Goal: Check status: Check status

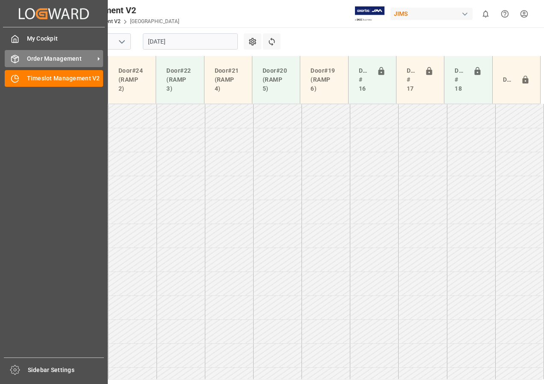
scroll to position [252, 0]
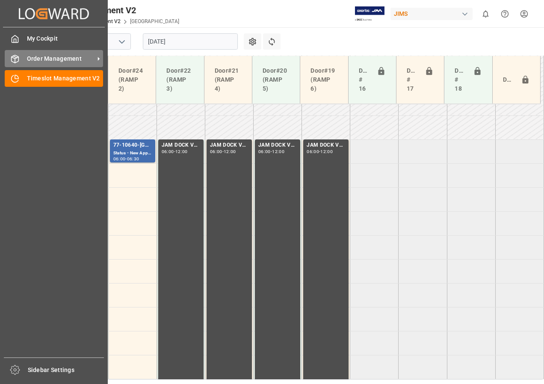
click at [30, 56] on span "Order Management" at bounding box center [61, 58] width 68 height 9
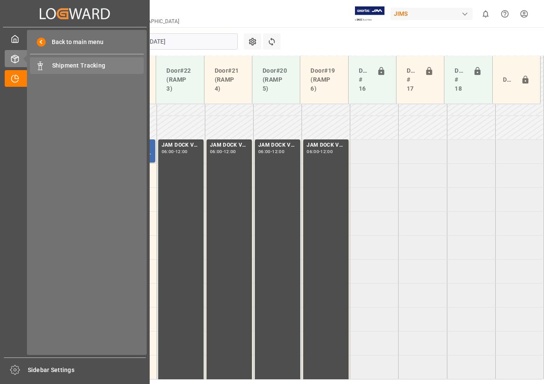
click at [53, 63] on span "Shipment Tracking" at bounding box center [98, 65] width 92 height 9
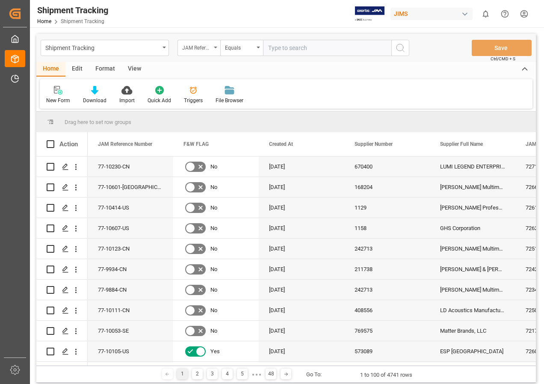
click at [217, 49] on div "JAM Reference Number" at bounding box center [199, 48] width 43 height 16
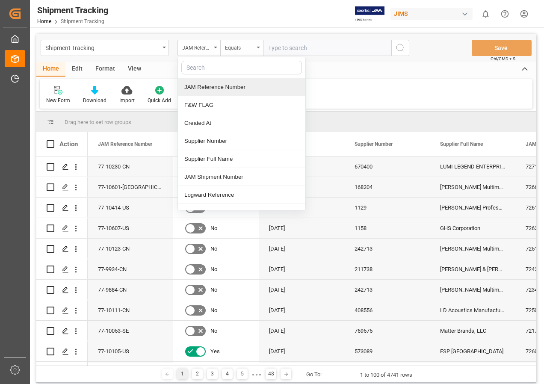
click at [253, 46] on div "Equals" at bounding box center [239, 47] width 29 height 10
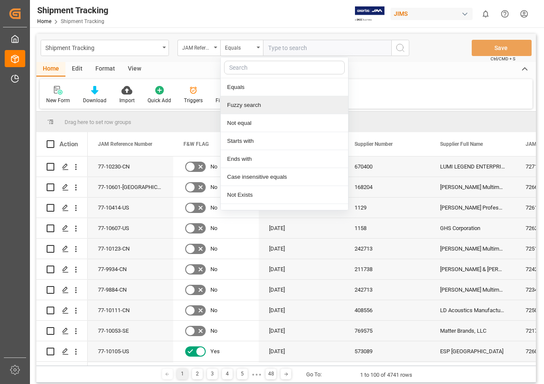
click at [248, 104] on div "Fuzzy search" at bounding box center [285, 105] width 128 height 18
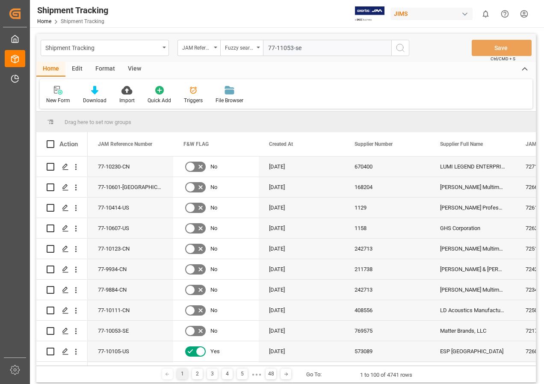
type input "77-11053-se"
click at [401, 49] on icon "search button" at bounding box center [400, 48] width 10 height 10
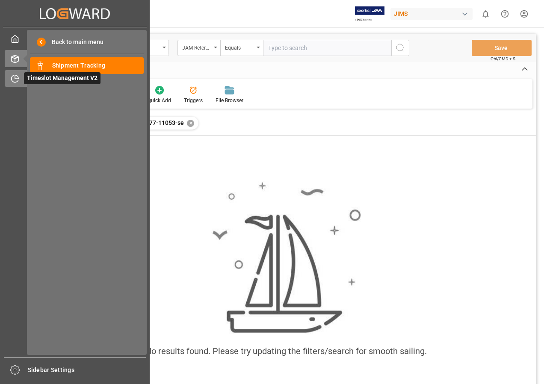
click at [20, 83] on div "Timeslot Management V2 Timeslot Management V2" at bounding box center [75, 78] width 140 height 17
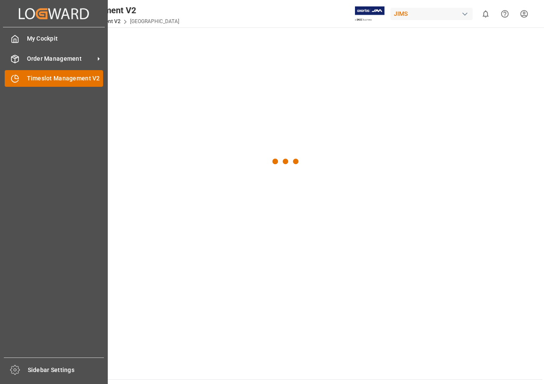
click at [48, 81] on span "Timeslot Management V2" at bounding box center [65, 78] width 77 height 9
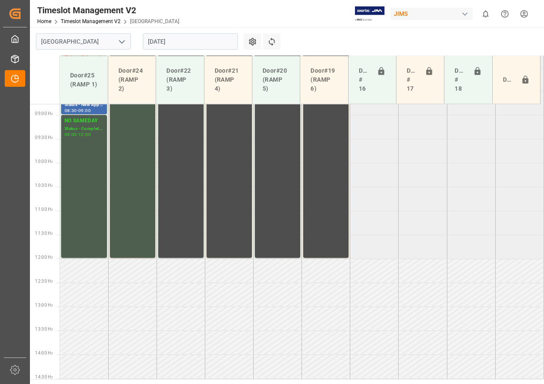
scroll to position [444, 0]
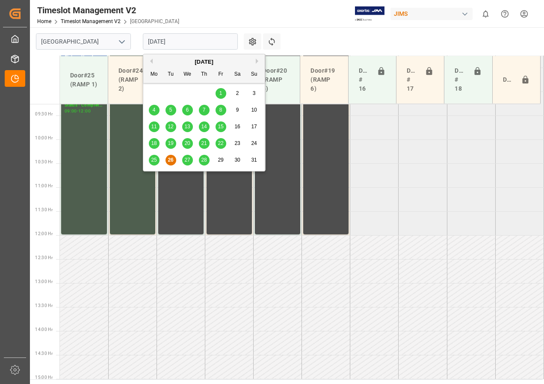
click at [167, 45] on input "[DATE]" at bounding box center [190, 41] width 95 height 16
click at [189, 160] on span "27" at bounding box center [187, 160] width 6 height 6
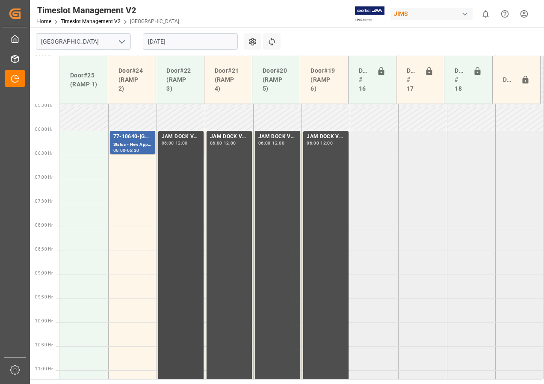
scroll to position [221, 0]
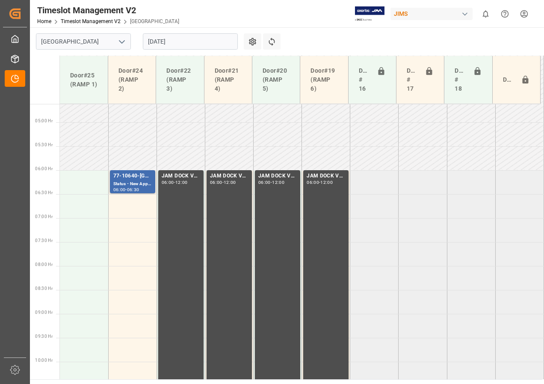
click at [159, 41] on input "[DATE]" at bounding box center [190, 41] width 95 height 16
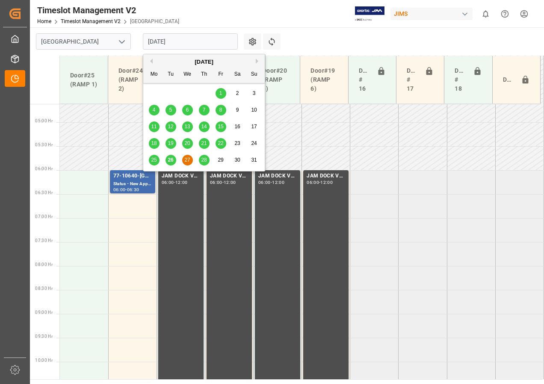
click at [167, 162] on div "26" at bounding box center [171, 160] width 11 height 10
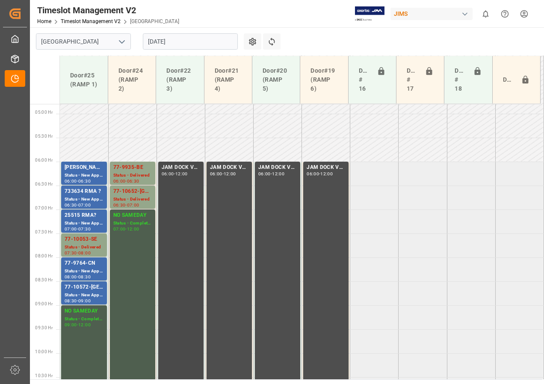
scroll to position [273, 0]
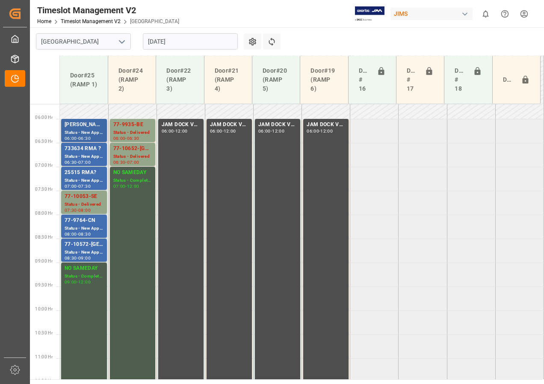
click at [85, 133] on div "Status - New Appointment" at bounding box center [84, 132] width 39 height 7
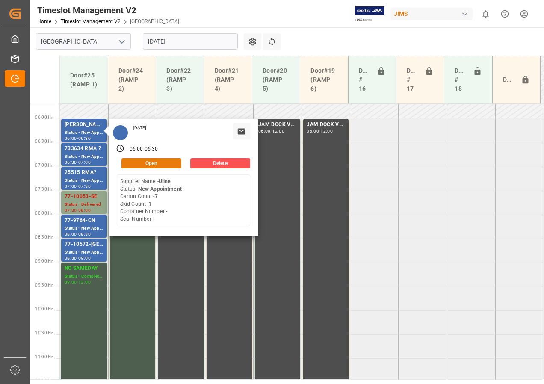
click at [147, 162] on button "Open" at bounding box center [152, 163] width 60 height 10
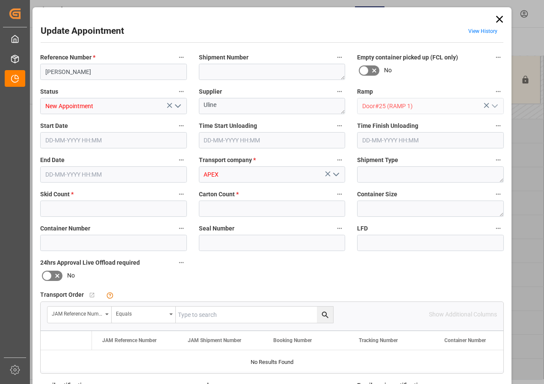
type input "1"
type input "7"
type input "[DATE] 06:00"
type input "[DATE] 06:30"
type input "[DATE] 10:17"
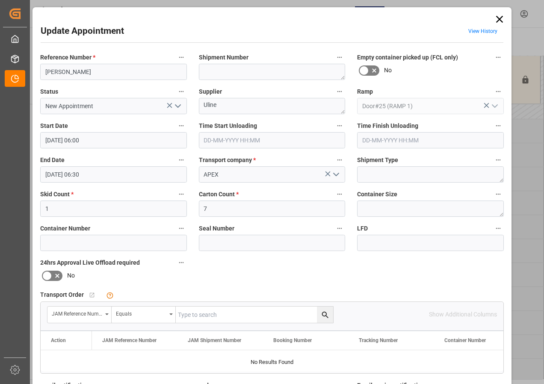
click at [177, 107] on icon "open menu" at bounding box center [178, 106] width 10 height 10
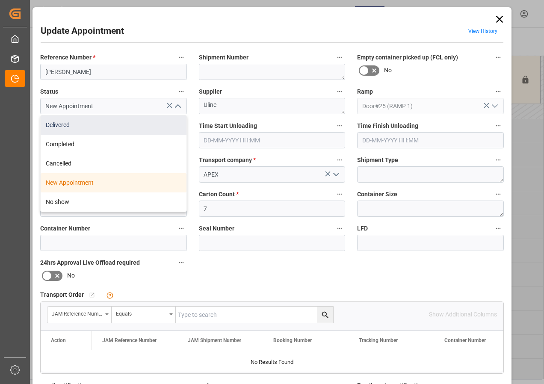
click at [59, 128] on div "Delivered" at bounding box center [114, 125] width 146 height 19
type input "Delivered"
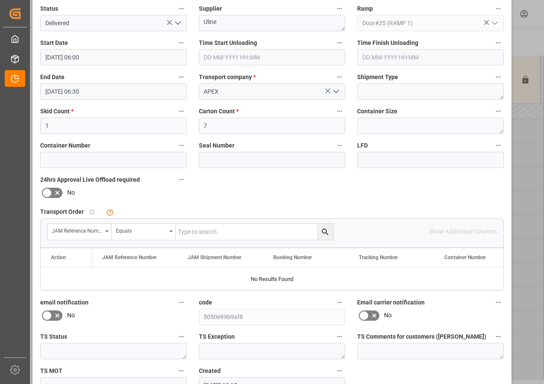
scroll to position [128, 0]
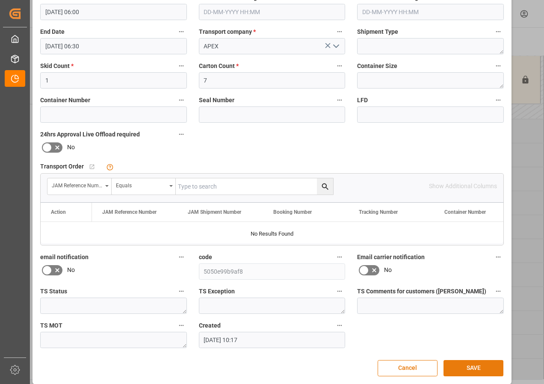
click at [459, 365] on button "SAVE" at bounding box center [474, 368] width 60 height 16
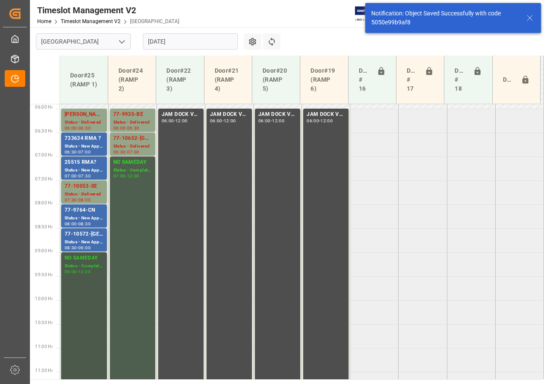
scroll to position [290, 0]
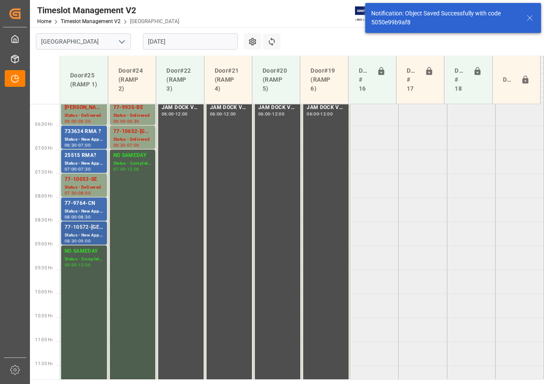
click at [84, 233] on div "Status - New Appointment" at bounding box center [84, 235] width 39 height 7
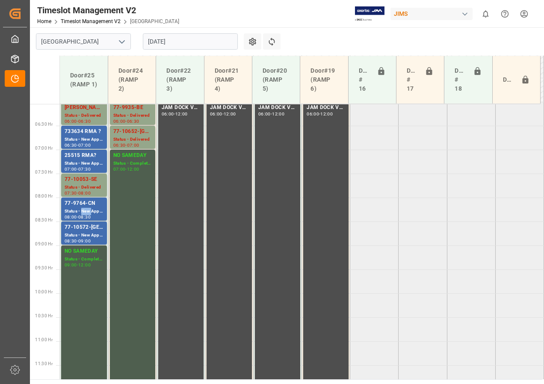
click at [84, 210] on div "Status - New Appointment" at bounding box center [84, 211] width 39 height 7
